Goal: Task Accomplishment & Management: Manage account settings

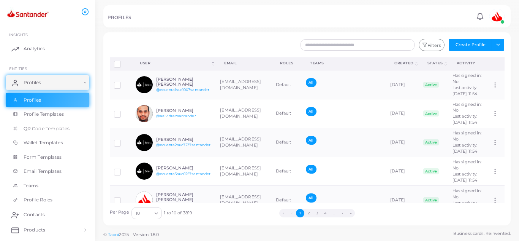
drag, startPoint x: 249, startPoint y: 237, endPoint x: 316, endPoint y: 239, distance: 67.0
click at [316, 239] on footer "© Tapni 2025 Version: 1.8.0 Business cards. Reinvented." at bounding box center [307, 234] width 424 height 14
drag, startPoint x: 385, startPoint y: 222, endPoint x: 386, endPoint y: 218, distance: 4.2
click at [386, 218] on div "Filters Create Profile Toggle dropdown Import Profiles Invite Profiles Export P…" at bounding box center [306, 128] width 407 height 193
drag, startPoint x: 386, startPoint y: 218, endPoint x: 385, endPoint y: 210, distance: 7.6
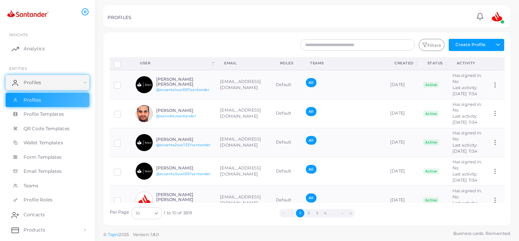
click at [385, 210] on div "Per Page 10 Loading... 1 to 10 of 3819 « ‹ 1 2 3 4 … › »" at bounding box center [307, 211] width 403 height 16
drag, startPoint x: 408, startPoint y: 212, endPoint x: 393, endPoint y: 211, distance: 14.9
click at [393, 211] on ul "« ‹ 1 2 3 4 … › »" at bounding box center [317, 213] width 250 height 8
click at [319, 48] on input "text" at bounding box center [358, 44] width 114 height 11
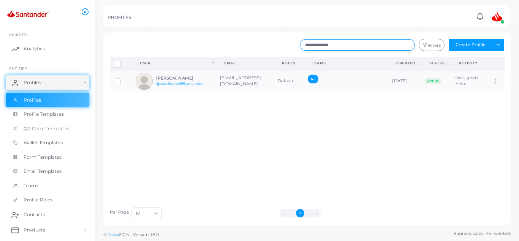
type input "**********"
click at [169, 80] on h6 "[PERSON_NAME]" at bounding box center [184, 78] width 56 height 5
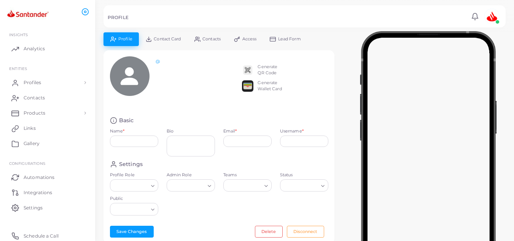
type input "**********"
type textarea "**********"
type input "**********"
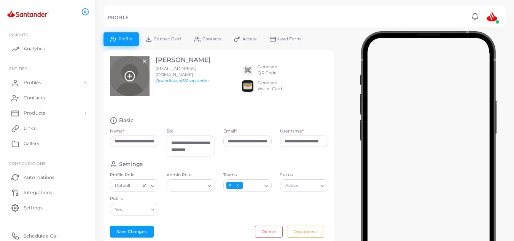
click at [126, 76] on icon at bounding box center [129, 75] width 11 height 11
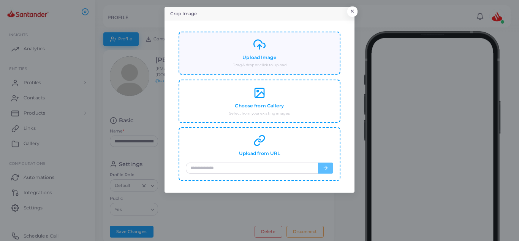
click at [275, 62] on div "Upload Image Drag & drop or click to upload" at bounding box center [259, 52] width 147 height 29
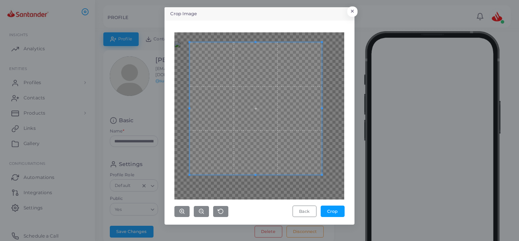
click at [322, 112] on span at bounding box center [322, 108] width 2 height 132
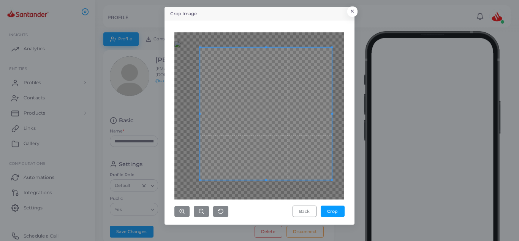
click at [272, 118] on span at bounding box center [266, 114] width 132 height 132
click at [291, 130] on span at bounding box center [266, 112] width 132 height 132
click at [336, 215] on button "Crop" at bounding box center [333, 210] width 24 height 11
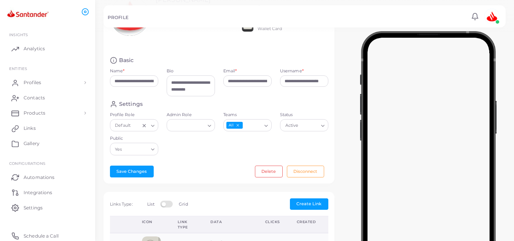
scroll to position [22, 0]
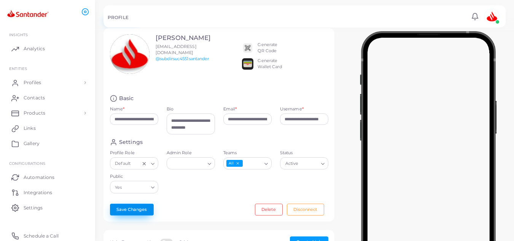
click at [122, 208] on button "Save Changes" at bounding box center [132, 208] width 44 height 11
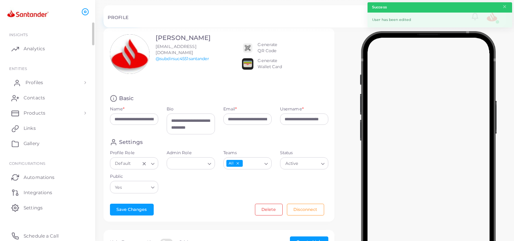
click at [30, 81] on span "Profiles" at bounding box center [33, 82] width 17 height 7
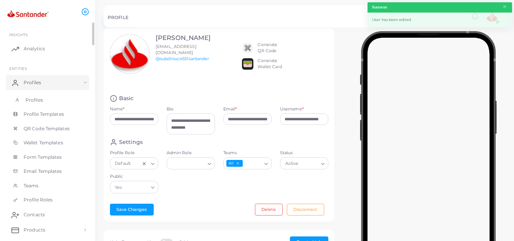
click at [33, 100] on span "Profiles" at bounding box center [33, 100] width 17 height 7
